Goal: Transaction & Acquisition: Purchase product/service

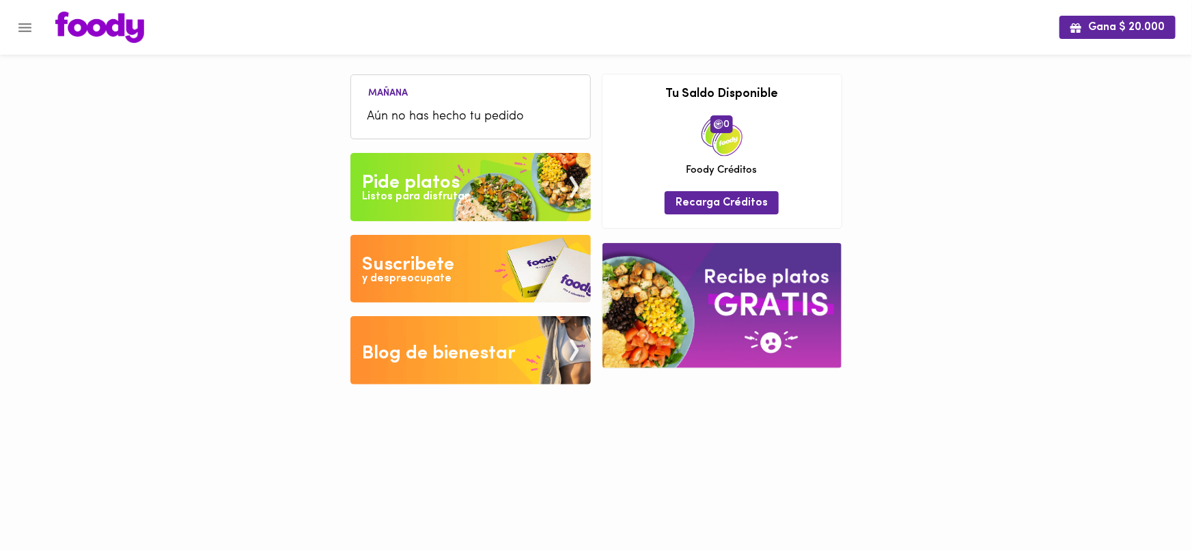
click at [455, 191] on div "Listos para disfrutar" at bounding box center [415, 197] width 107 height 16
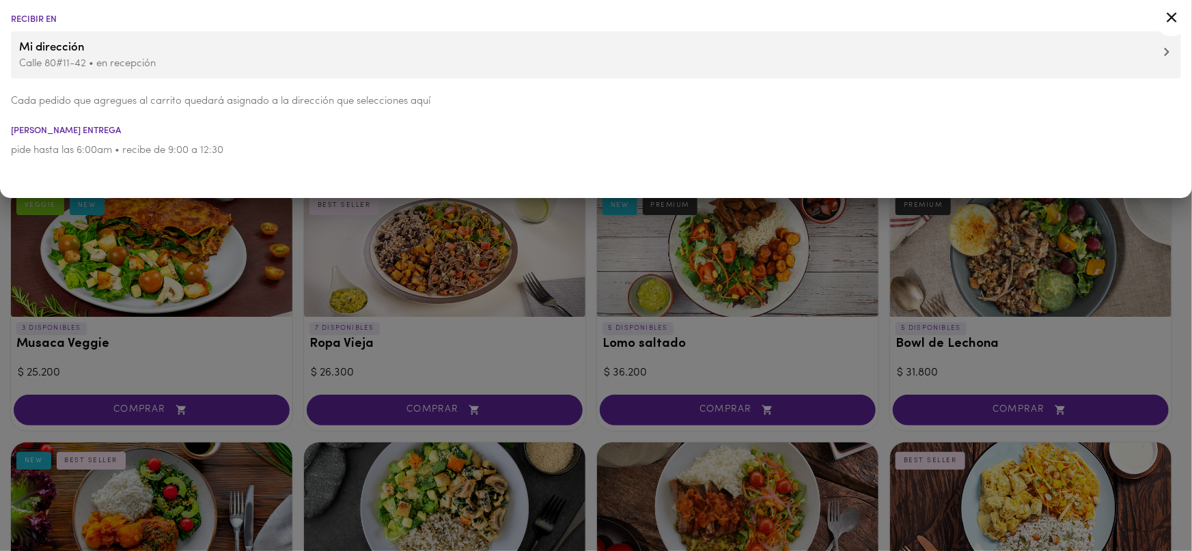
click at [432, 275] on div at bounding box center [596, 275] width 1192 height 551
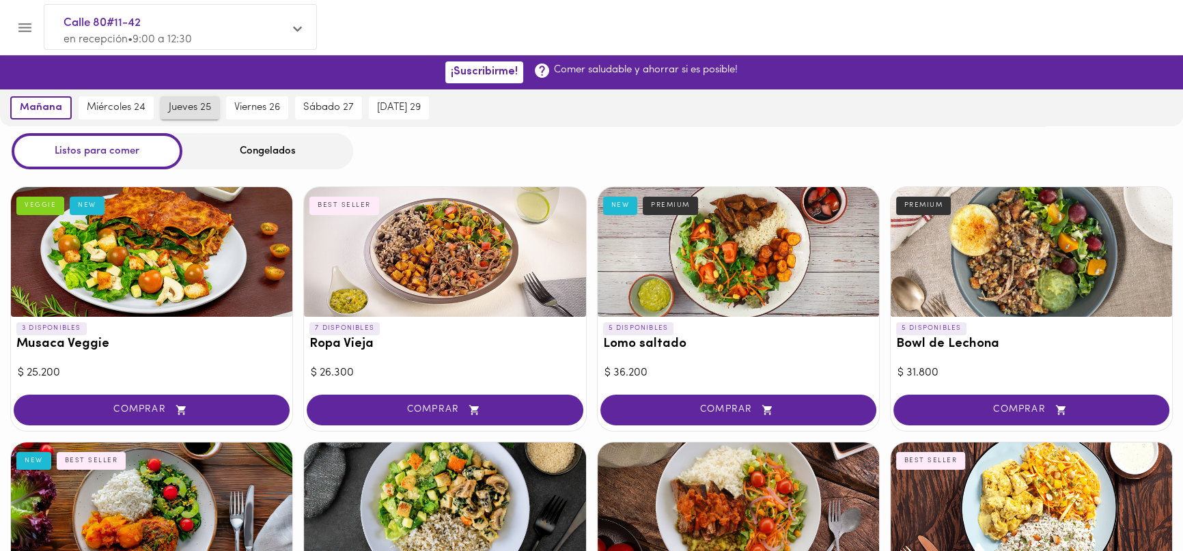
click at [197, 116] on button "jueves 25" at bounding box center [189, 107] width 59 height 23
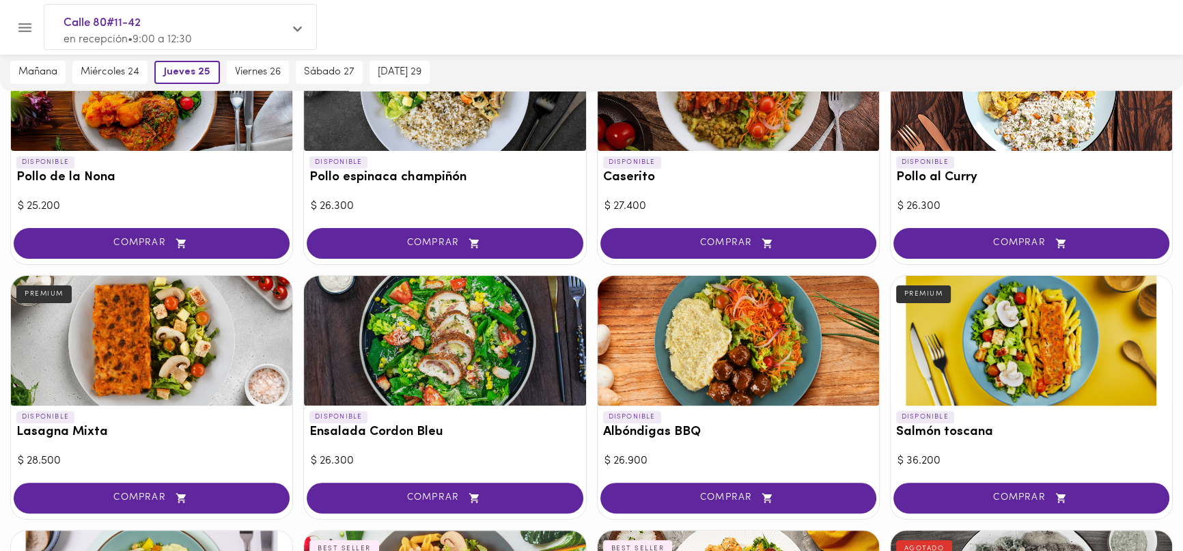
scroll to position [833, 0]
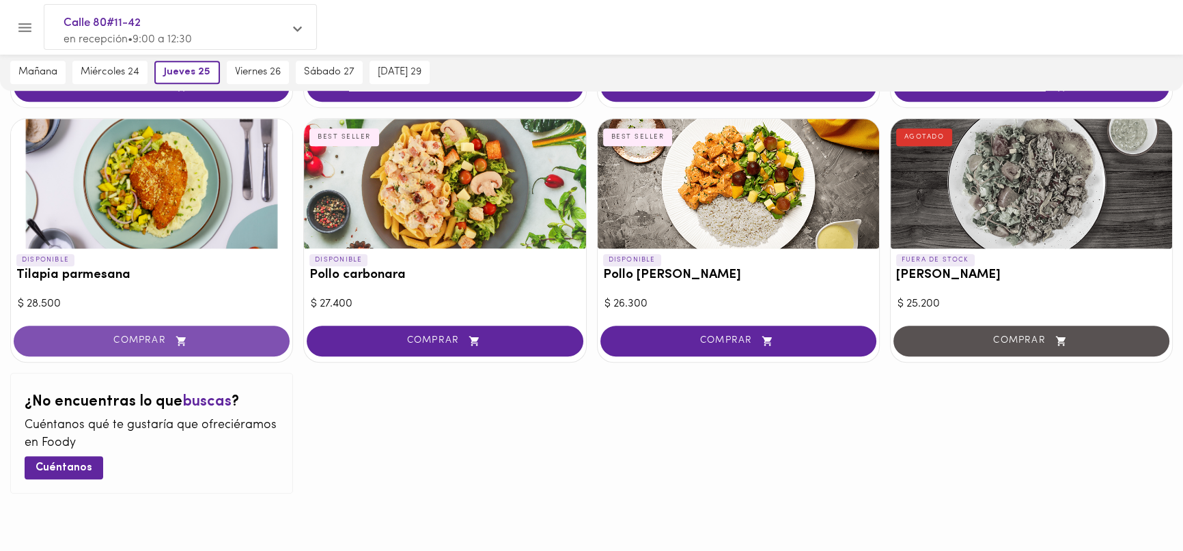
click at [135, 331] on button "COMPRAR" at bounding box center [152, 341] width 276 height 31
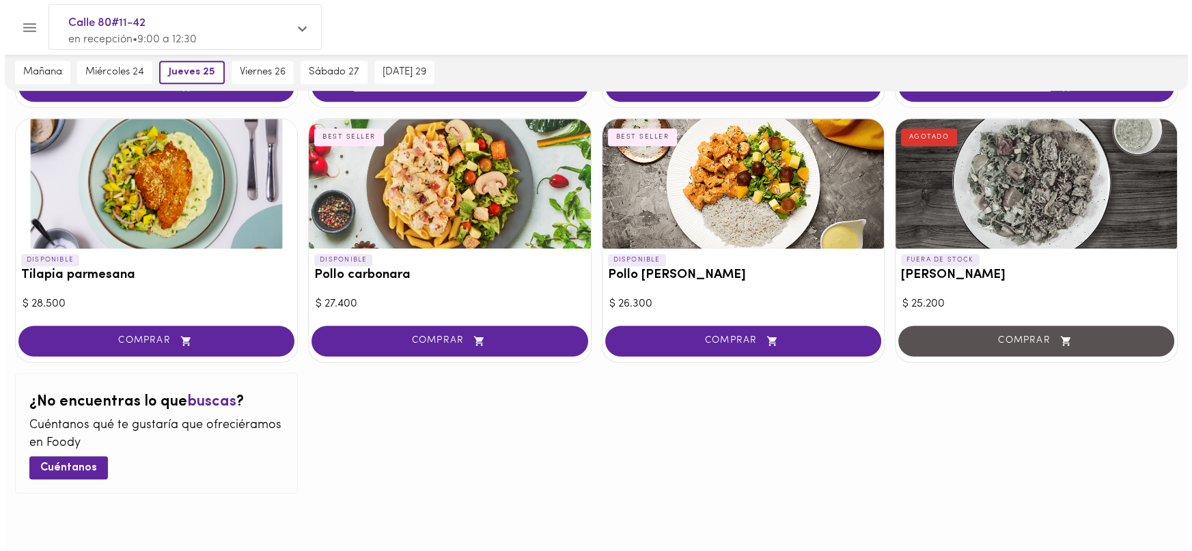
scroll to position [834, 0]
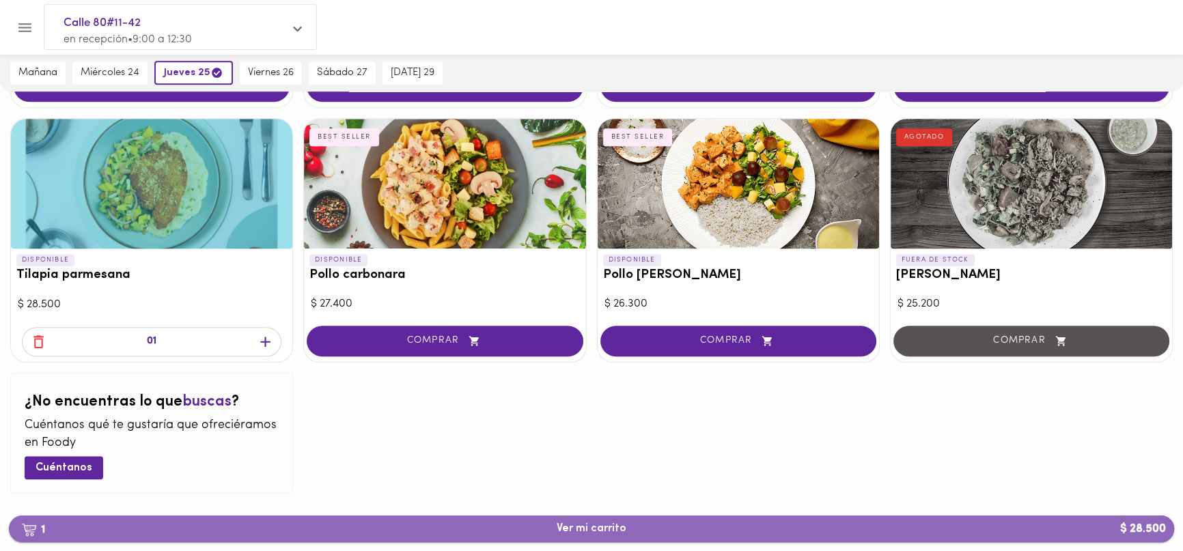
click at [606, 521] on button "1 Ver mi carrito $ 28.500" at bounding box center [591, 529] width 1165 height 27
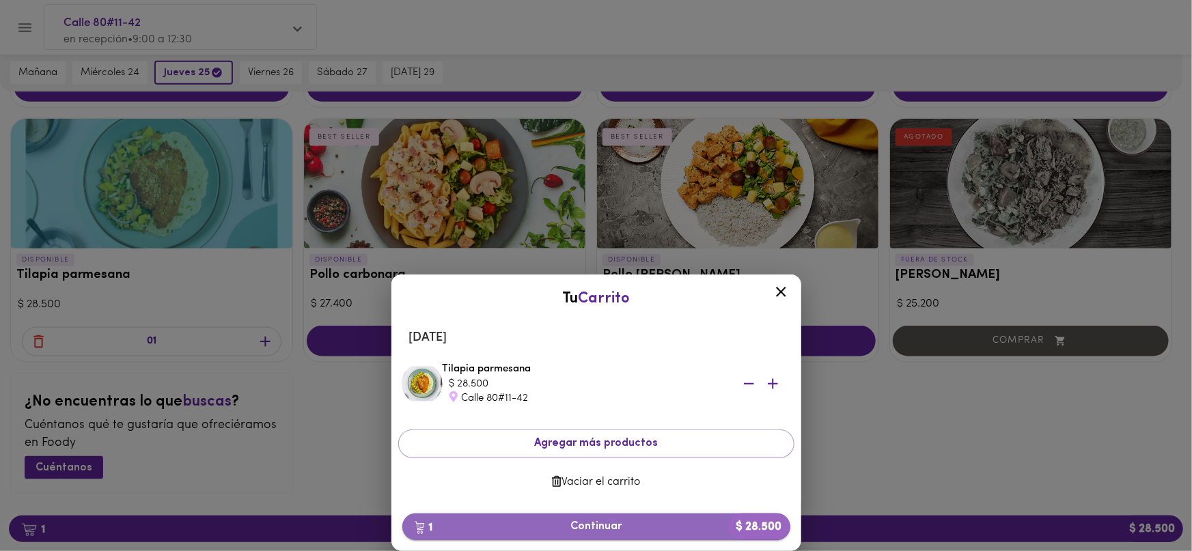
click at [654, 530] on span "1 Continuar $ 28.500" at bounding box center [596, 526] width 366 height 13
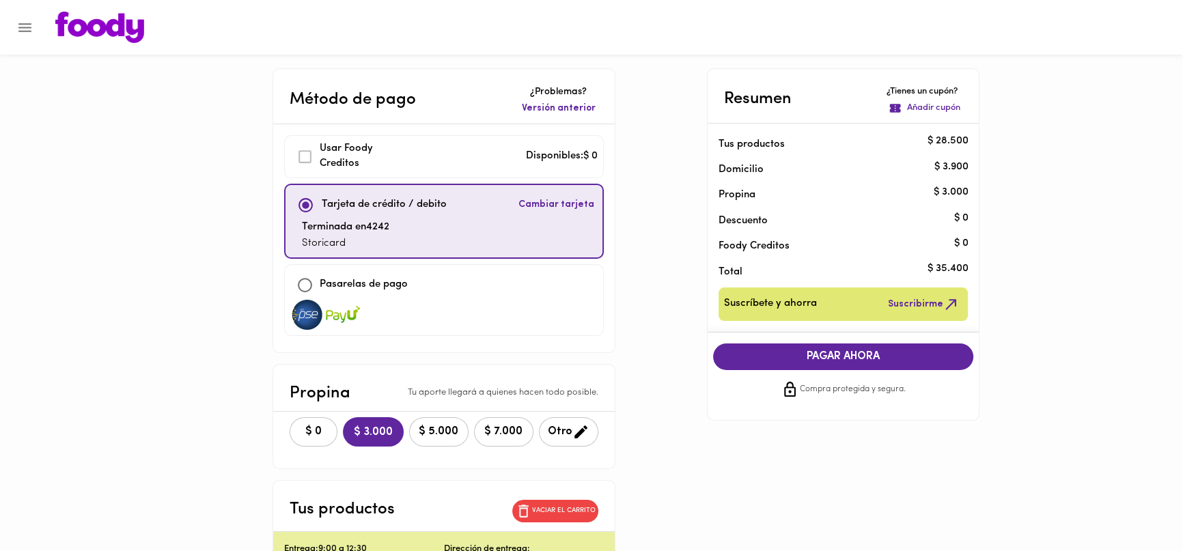
click at [298, 432] on span "$ 0" at bounding box center [313, 431] width 30 height 13
drag, startPoint x: 809, startPoint y: 486, endPoint x: 802, endPoint y: 482, distance: 8.3
click at [809, 486] on div "Método de pago ¿Problemas? Versión anterior Usar [PERSON_NAME] Creditos Disponi…" at bounding box center [591, 379] width 799 height 622
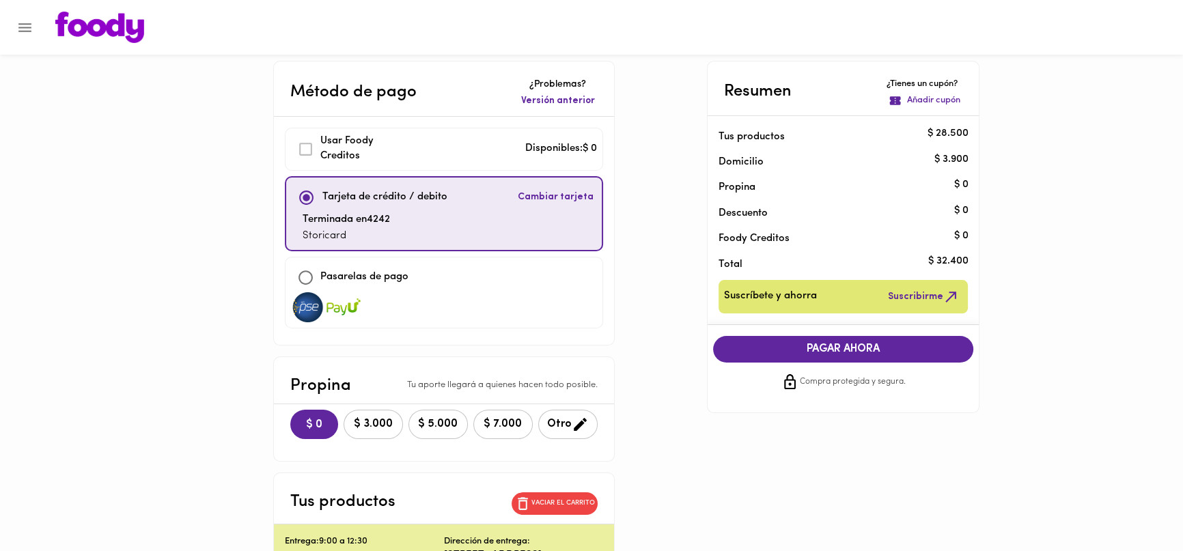
scroll to position [20, 0]
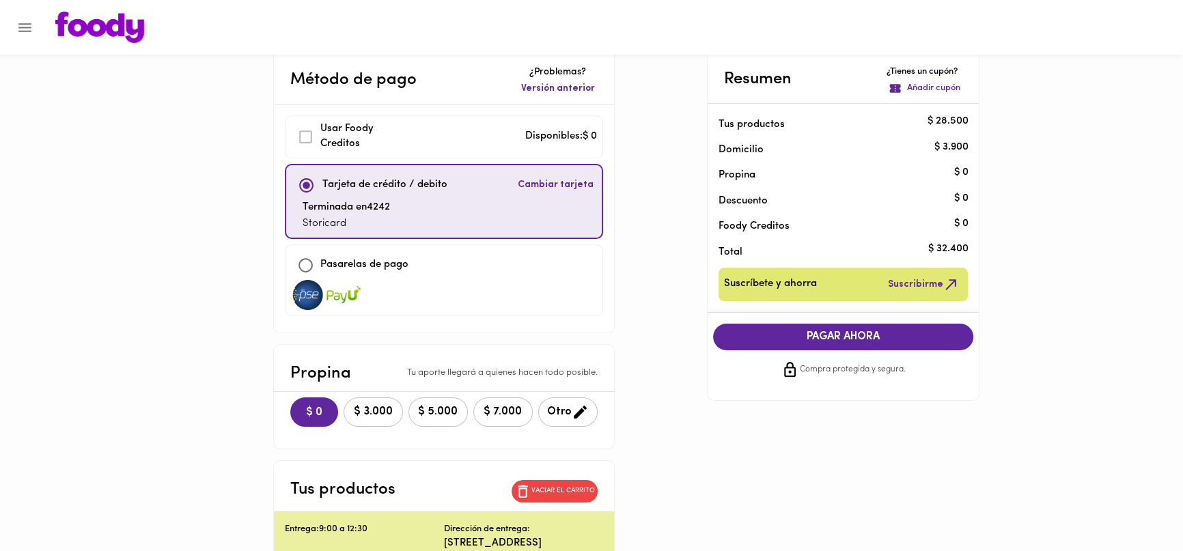
click at [793, 479] on div "Método de pago ¿Problemas? Versión anterior Usar [PERSON_NAME] Creditos Disponi…" at bounding box center [591, 359] width 799 height 622
click at [793, 481] on div "Método de pago ¿Problemas? Versión anterior Usar [PERSON_NAME] Creditos Disponi…" at bounding box center [591, 359] width 799 height 622
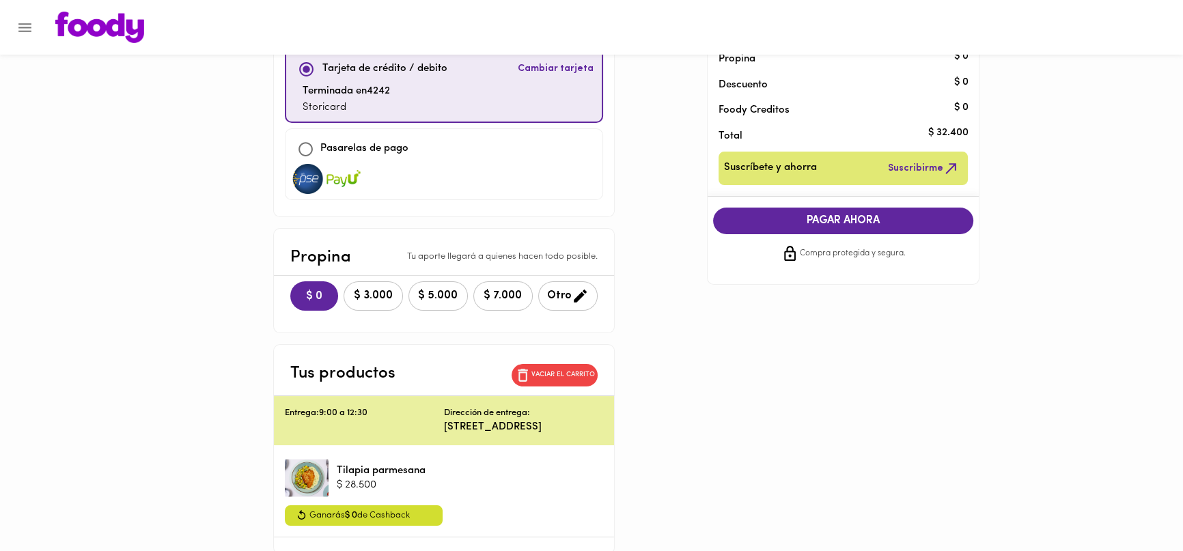
scroll to position [75, 0]
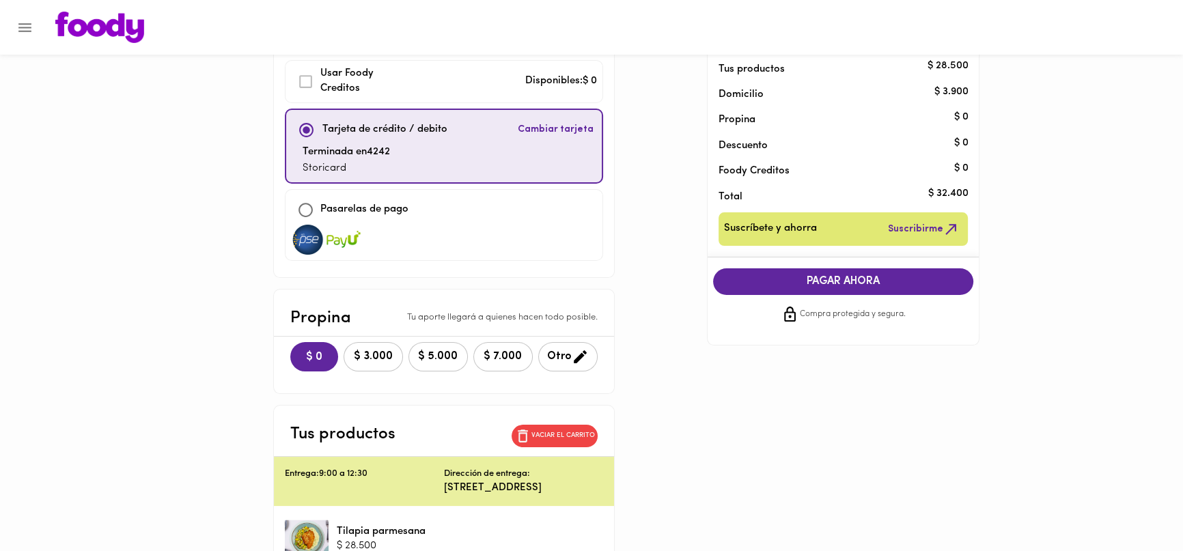
click at [874, 275] on span "PAGAR AHORA" at bounding box center [844, 281] width 234 height 13
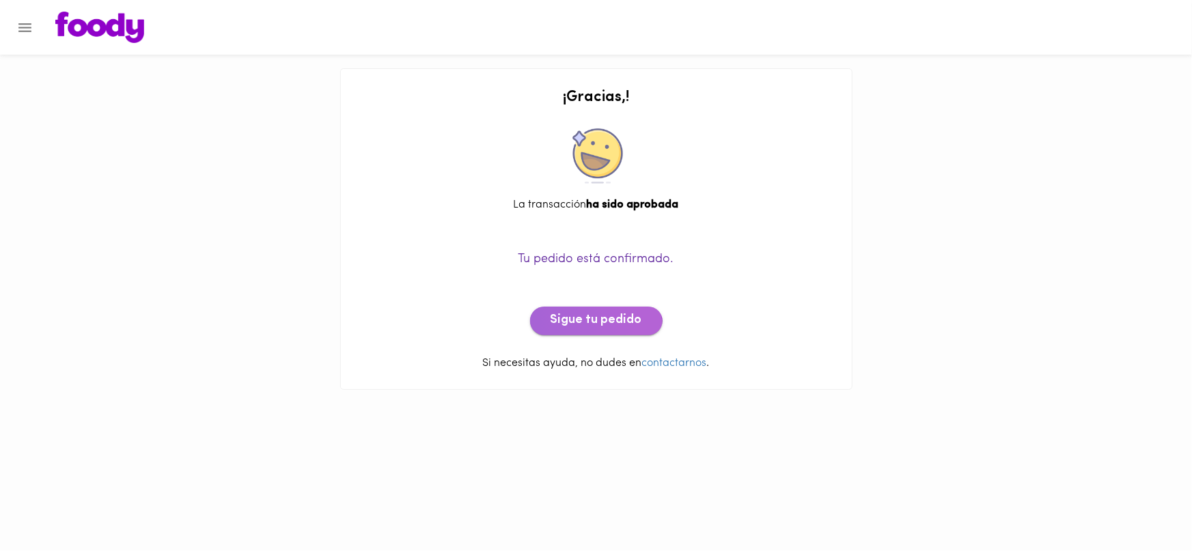
click at [580, 329] on button "Sigue tu pedido" at bounding box center [596, 321] width 132 height 29
